Goal: Find contact information: Find contact information

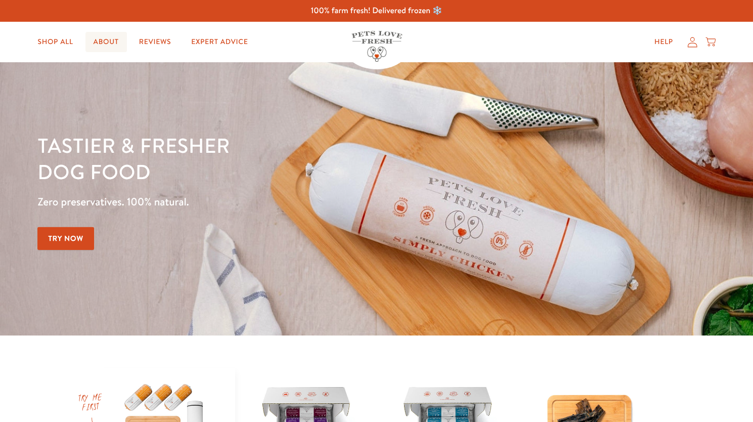
click at [111, 41] on link "About" at bounding box center [105, 42] width 41 height 20
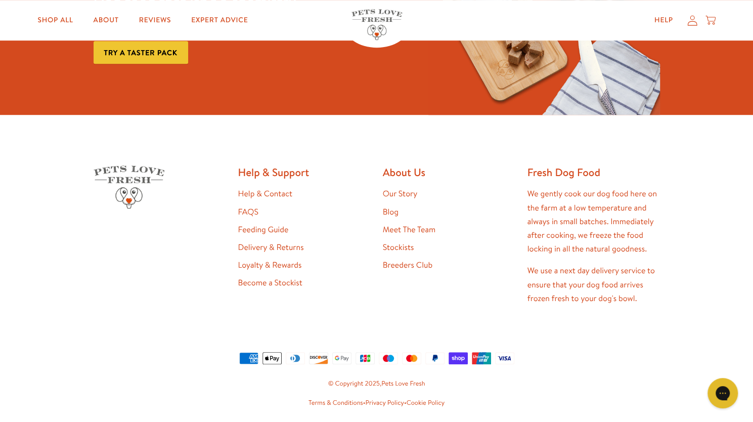
scroll to position [2675, 0]
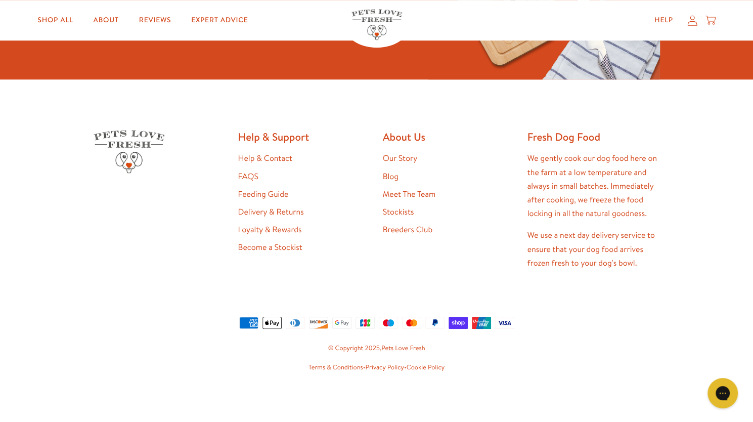
click at [271, 154] on link "Help & Contact" at bounding box center [265, 158] width 54 height 11
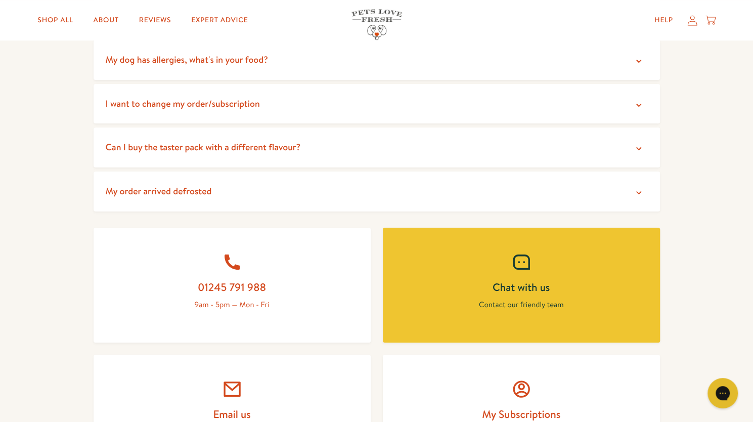
scroll to position [388, 0]
